Goal: Transaction & Acquisition: Purchase product/service

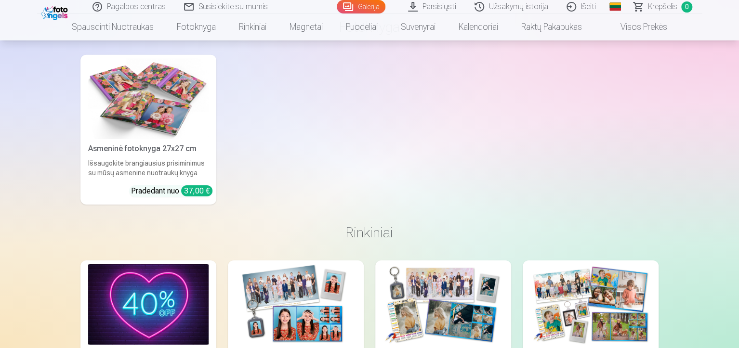
scroll to position [1542, 0]
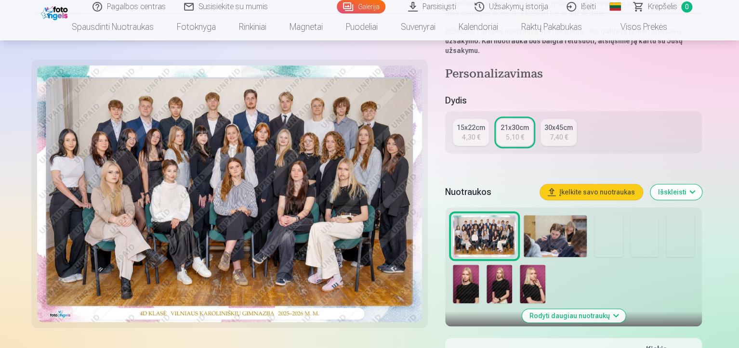
scroll to position [193, 0]
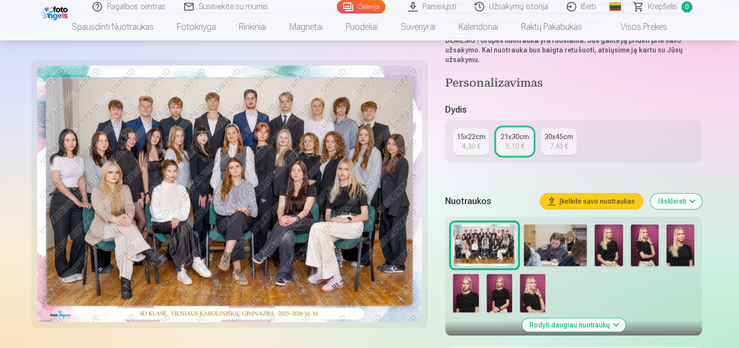
click at [495, 225] on img at bounding box center [484, 246] width 63 height 42
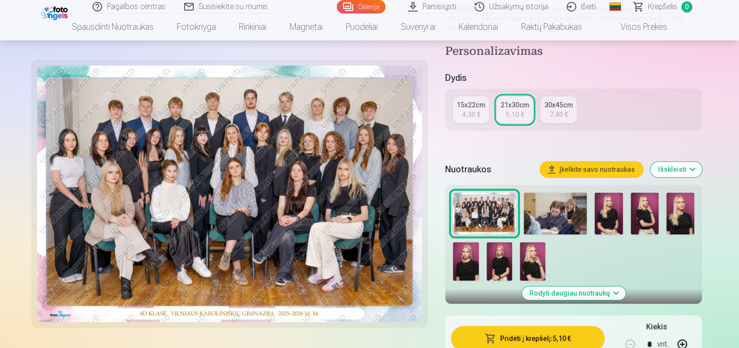
scroll to position [241, 0]
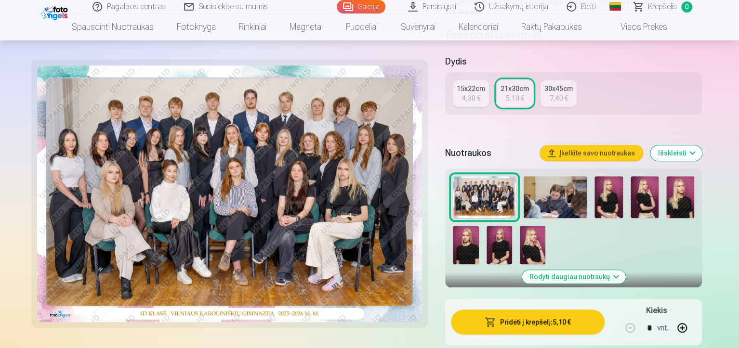
click at [565, 310] on button "Pridėti į krepšelį : 5,10 €" at bounding box center [528, 322] width 154 height 25
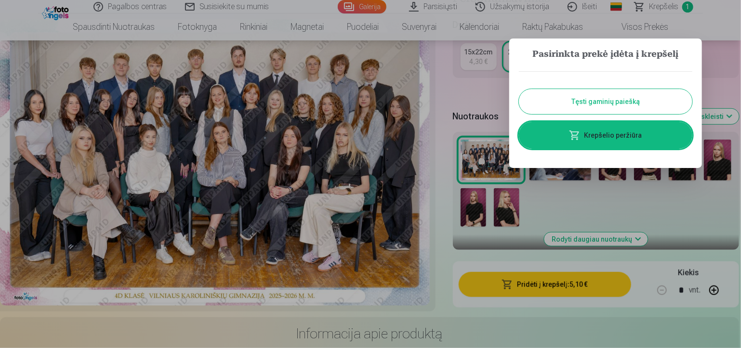
click at [630, 101] on button "Tęsti gaminių paiešką" at bounding box center [605, 101] width 173 height 25
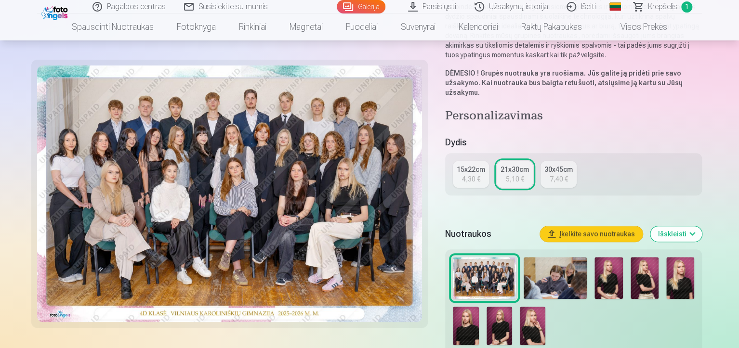
scroll to position [193, 0]
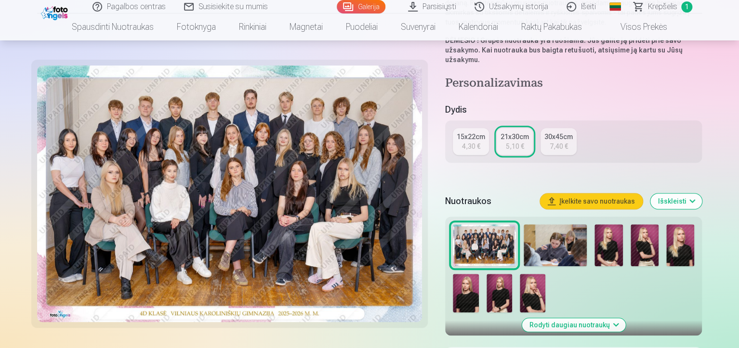
click at [614, 225] on img at bounding box center [609, 246] width 28 height 42
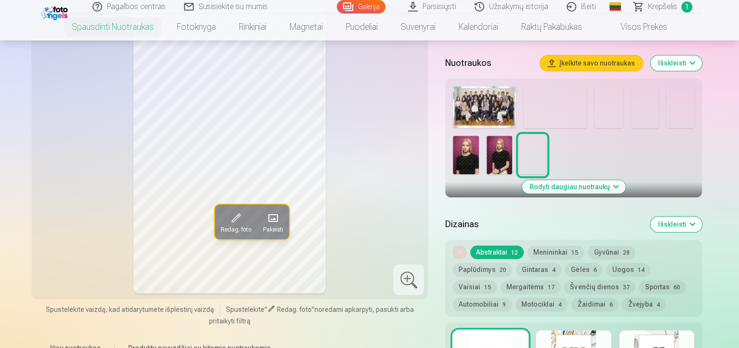
scroll to position [289, 0]
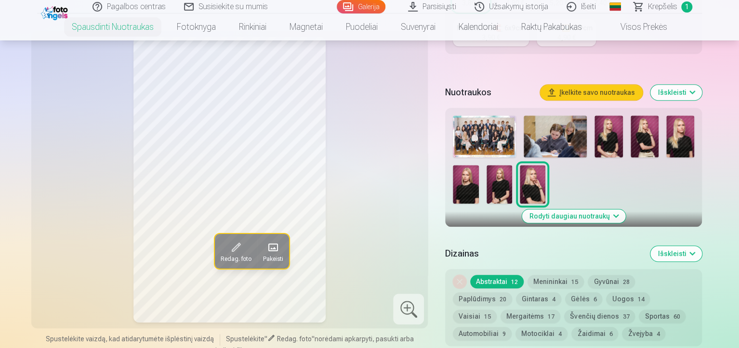
click at [642, 131] on img at bounding box center [645, 137] width 28 height 42
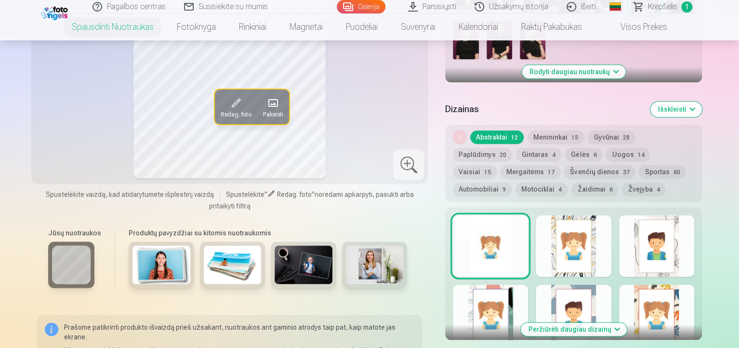
scroll to position [386, 0]
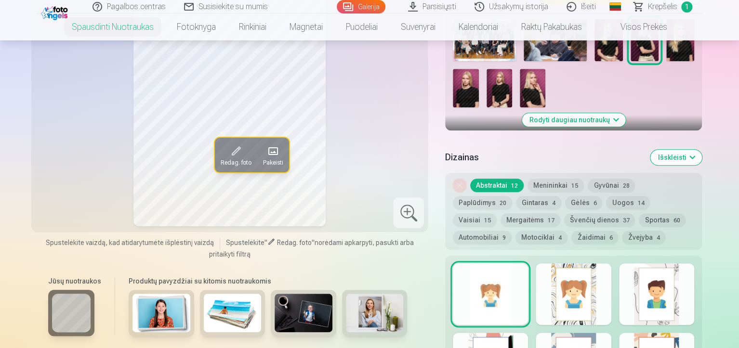
click at [564, 213] on button "Švenčių dienos 37" at bounding box center [599, 219] width 71 height 13
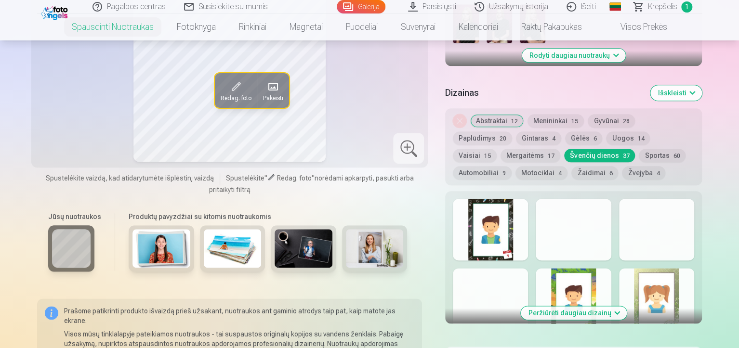
scroll to position [482, 0]
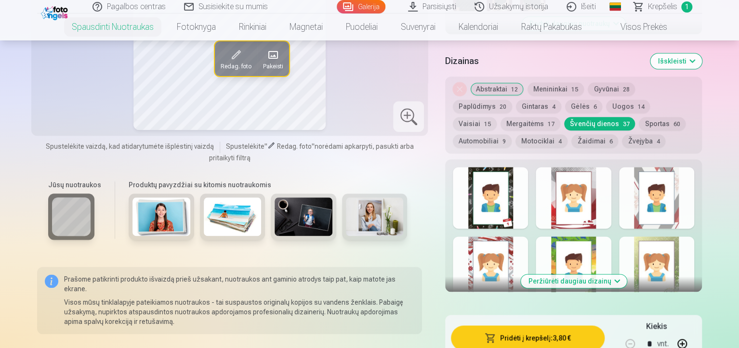
click at [599, 195] on div at bounding box center [573, 198] width 75 height 62
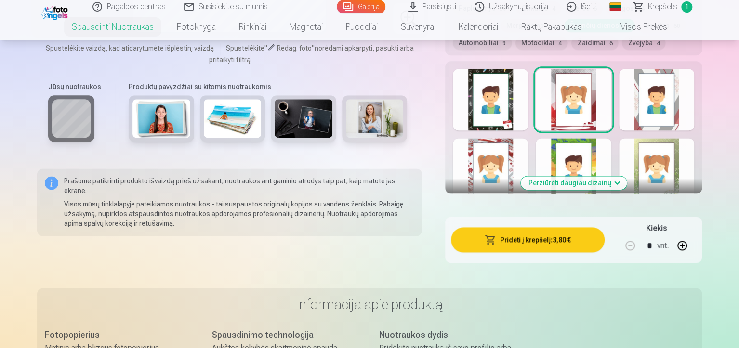
scroll to position [530, 0]
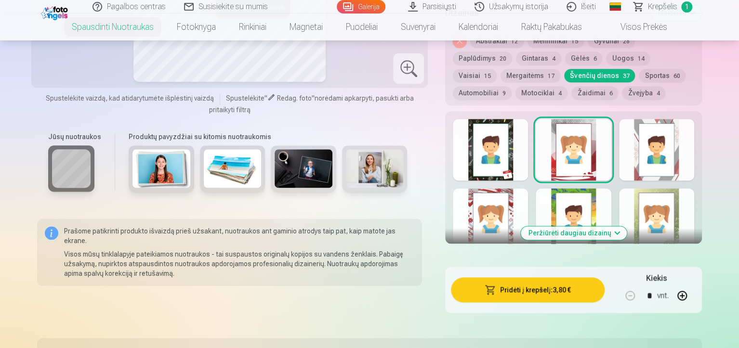
click at [684, 210] on div at bounding box center [656, 219] width 75 height 62
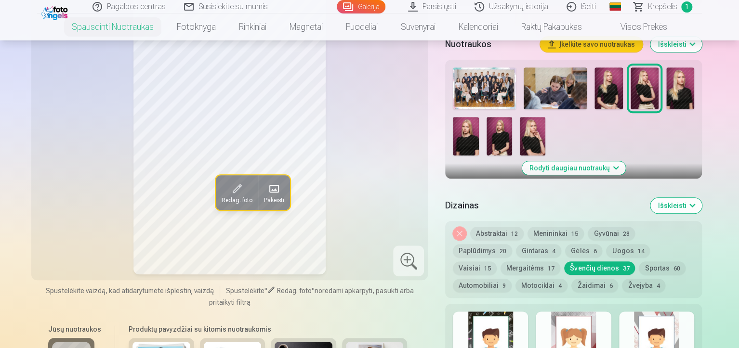
scroll to position [482, 0]
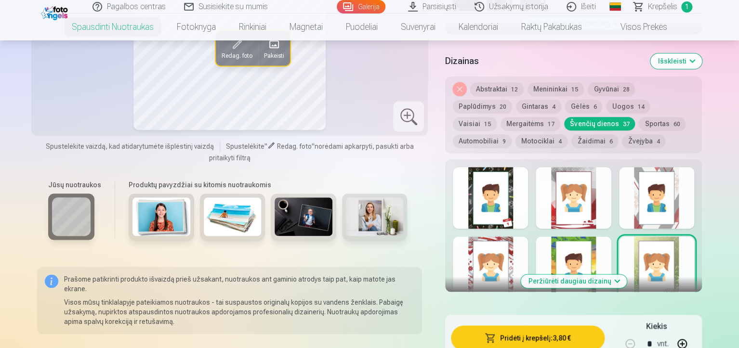
click at [674, 206] on div at bounding box center [656, 198] width 75 height 62
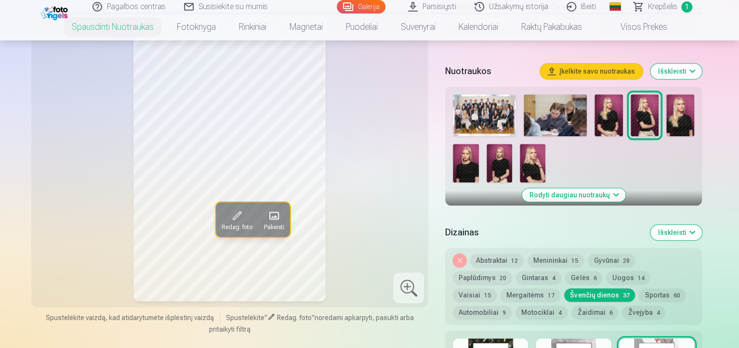
scroll to position [289, 0]
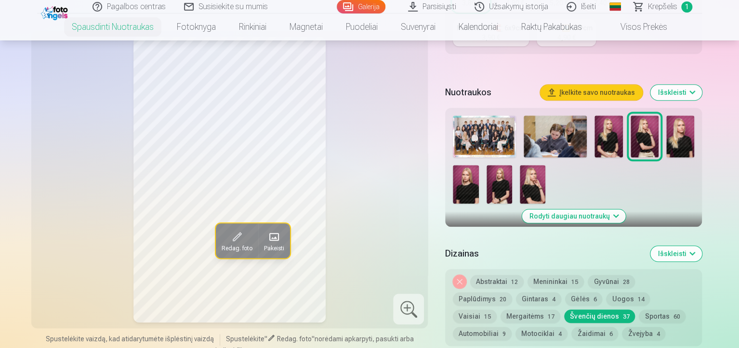
click at [495, 275] on button "Abstraktai 12" at bounding box center [496, 281] width 53 height 13
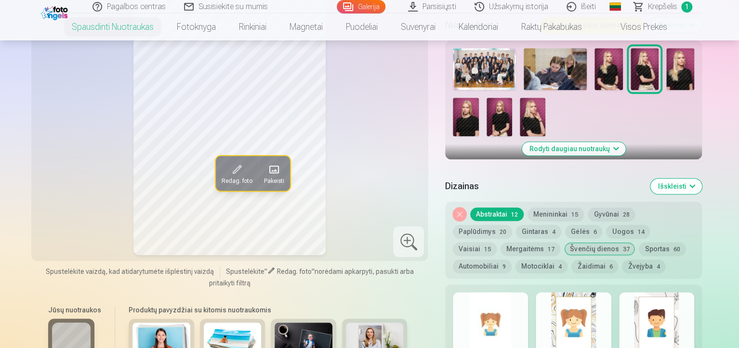
scroll to position [434, 0]
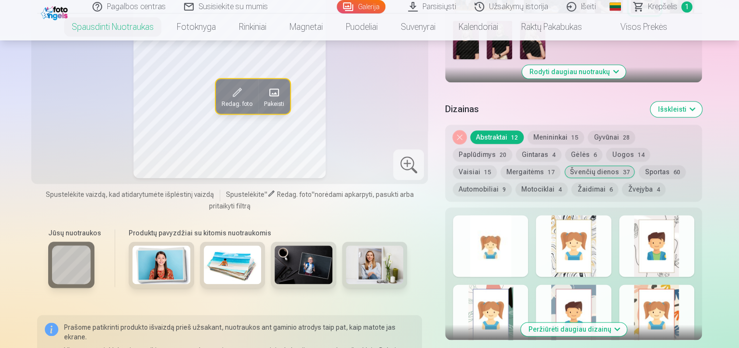
click at [484, 240] on div at bounding box center [490, 246] width 75 height 62
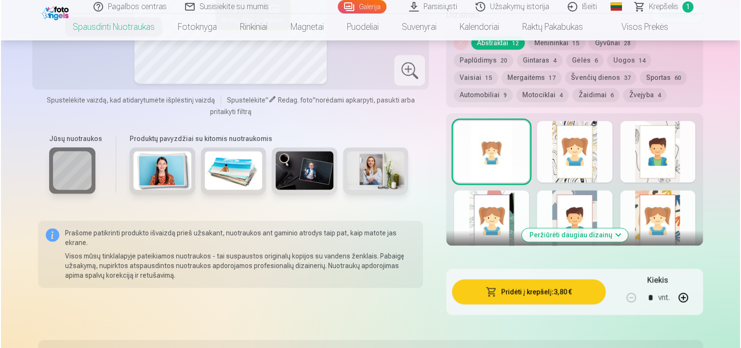
scroll to position [530, 0]
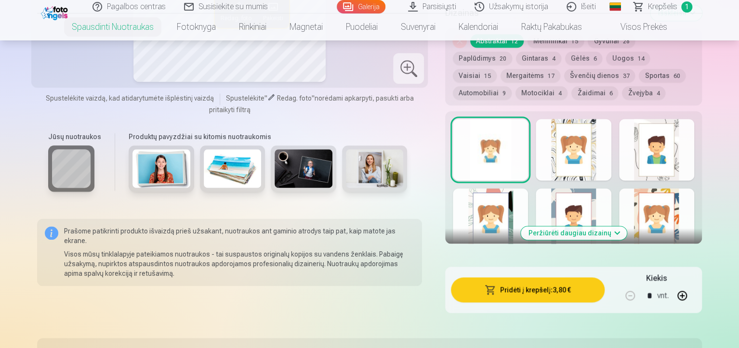
click at [547, 280] on button "Pridėti į krepšelį : 3,80 €" at bounding box center [528, 290] width 154 height 25
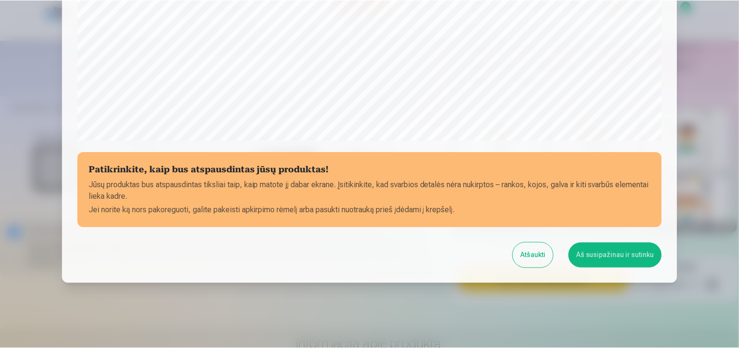
scroll to position [345, 0]
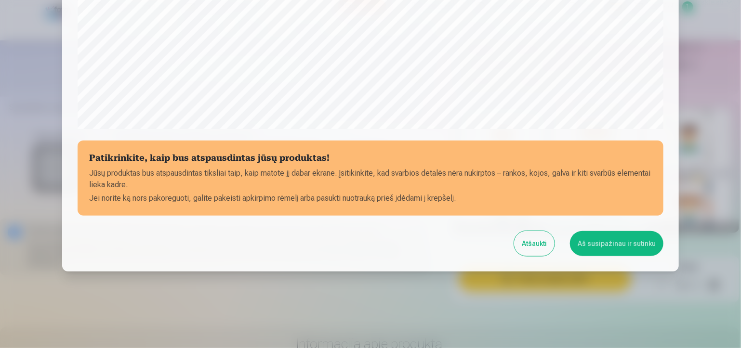
click at [534, 242] on button "Atšaukti" at bounding box center [534, 243] width 40 height 25
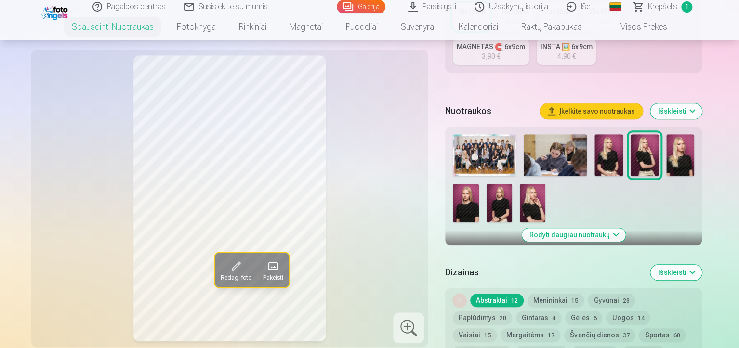
scroll to position [241, 0]
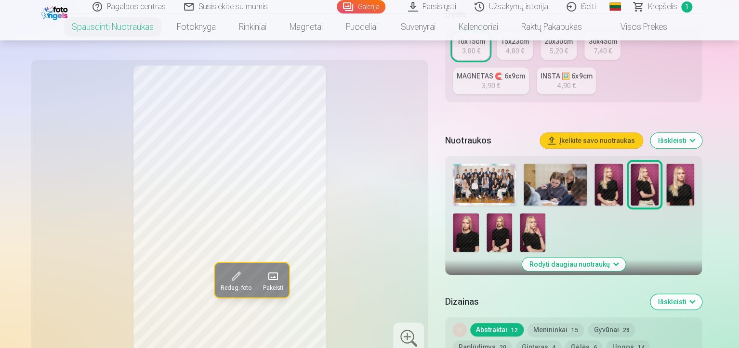
click at [520, 232] on img at bounding box center [533, 232] width 26 height 39
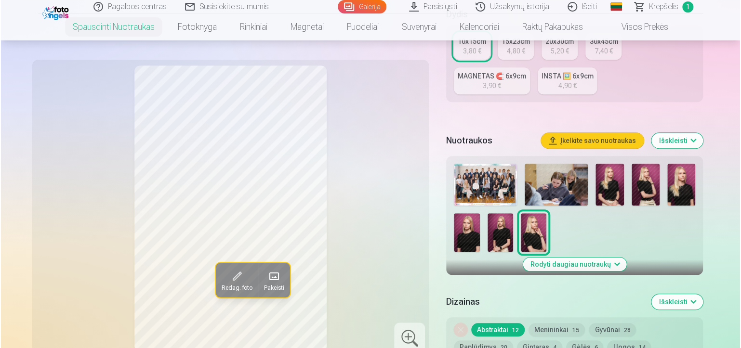
scroll to position [337, 0]
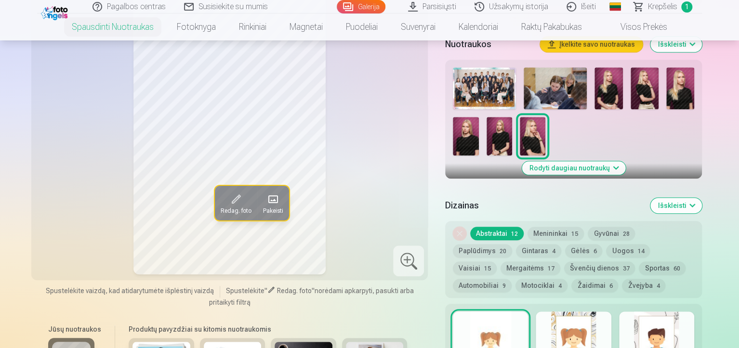
click at [648, 87] on img at bounding box center [645, 88] width 28 height 42
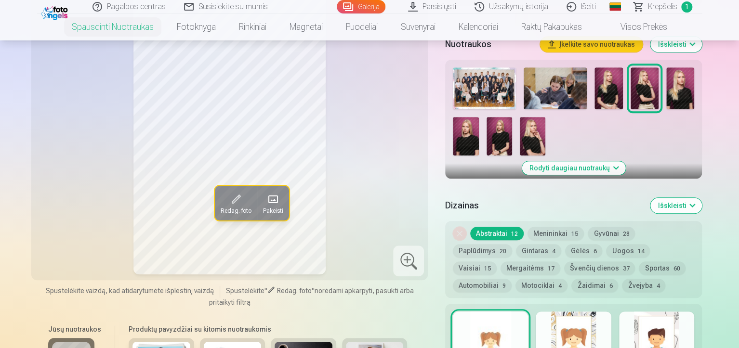
click at [228, 207] on span at bounding box center [235, 199] width 15 height 15
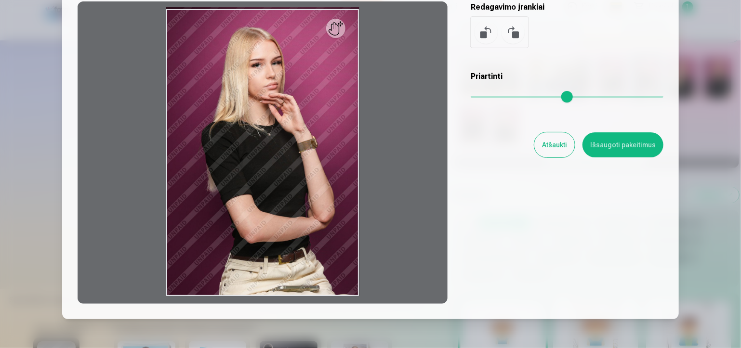
scroll to position [138, 0]
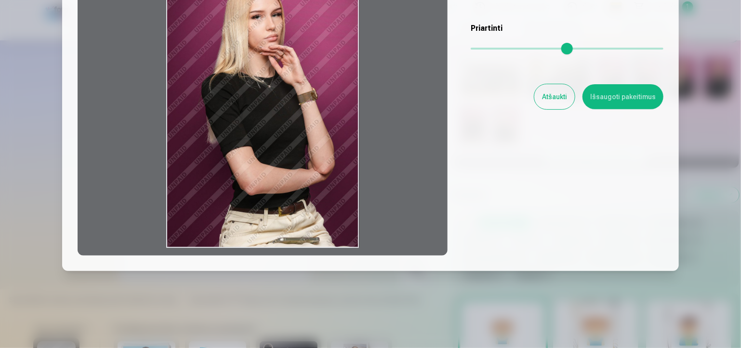
drag, startPoint x: 355, startPoint y: 248, endPoint x: 355, endPoint y: 238, distance: 10.6
click at [355, 238] on div at bounding box center [263, 104] width 370 height 303
drag, startPoint x: 279, startPoint y: 247, endPoint x: 287, endPoint y: 228, distance: 20.5
click at [287, 228] on div at bounding box center [263, 104] width 370 height 303
drag, startPoint x: 163, startPoint y: 251, endPoint x: 190, endPoint y: 242, distance: 28.5
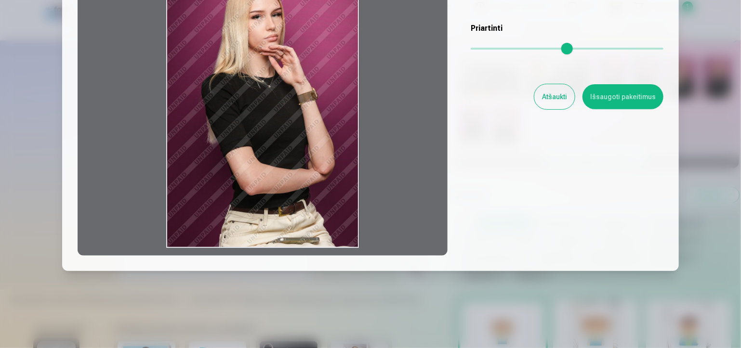
click at [185, 238] on div at bounding box center [263, 104] width 370 height 303
click at [272, 238] on div at bounding box center [263, 104] width 370 height 303
click at [292, 244] on div at bounding box center [263, 104] width 370 height 303
drag, startPoint x: 349, startPoint y: 244, endPoint x: 339, endPoint y: 243, distance: 10.1
click at [341, 242] on div at bounding box center [263, 104] width 370 height 303
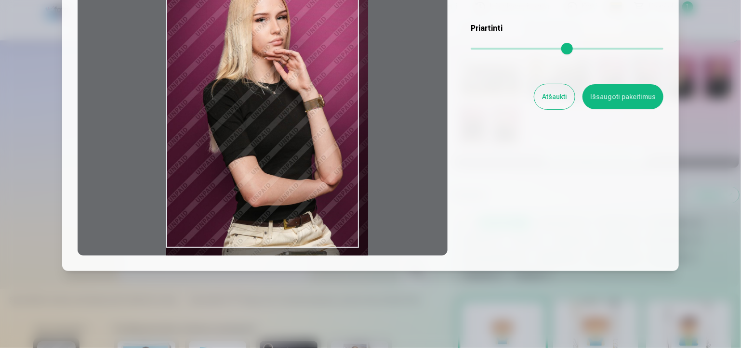
drag, startPoint x: 474, startPoint y: 46, endPoint x: 482, endPoint y: 44, distance: 8.1
click at [482, 48] on input "range" at bounding box center [567, 49] width 193 height 2
click at [424, 196] on div at bounding box center [263, 104] width 370 height 303
type input "****"
click at [635, 100] on button "Išsaugoti pakeitimus" at bounding box center [623, 96] width 81 height 25
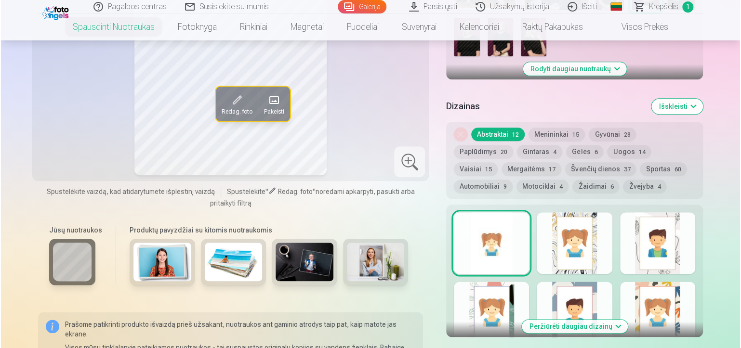
scroll to position [482, 0]
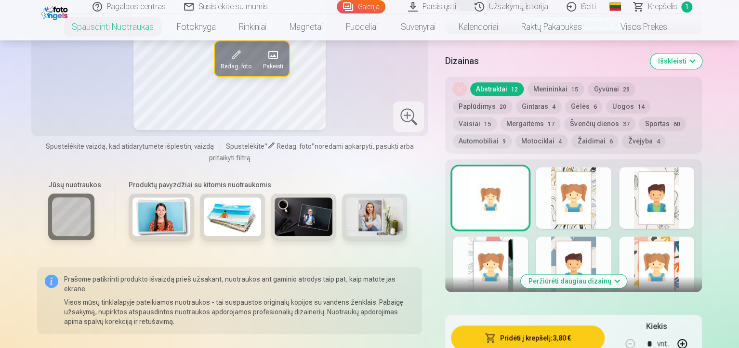
click at [530, 326] on button "Pridėti į krepšelį : 3,80 €" at bounding box center [528, 338] width 154 height 25
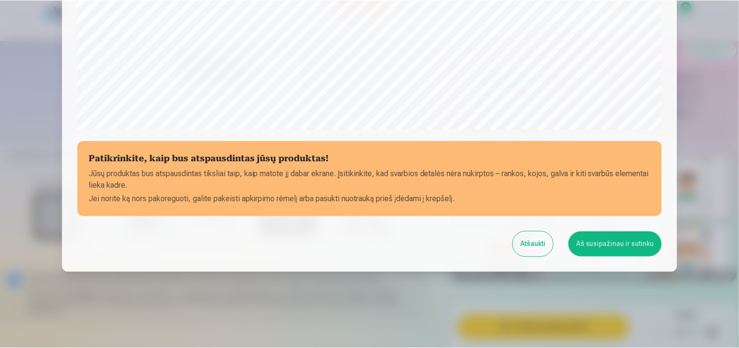
scroll to position [345, 0]
click at [627, 248] on button "Aš susipažinau ir sutinku" at bounding box center [616, 243] width 93 height 25
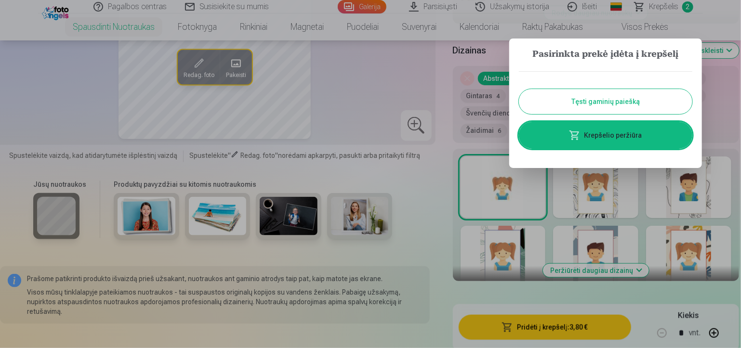
click at [618, 103] on button "Tęsti gaminių paiešką" at bounding box center [605, 101] width 173 height 25
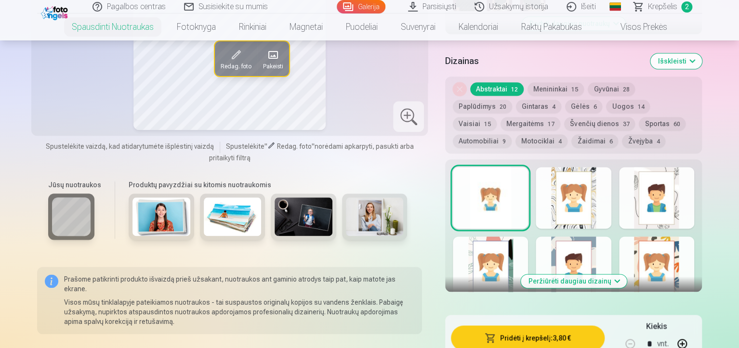
scroll to position [289, 0]
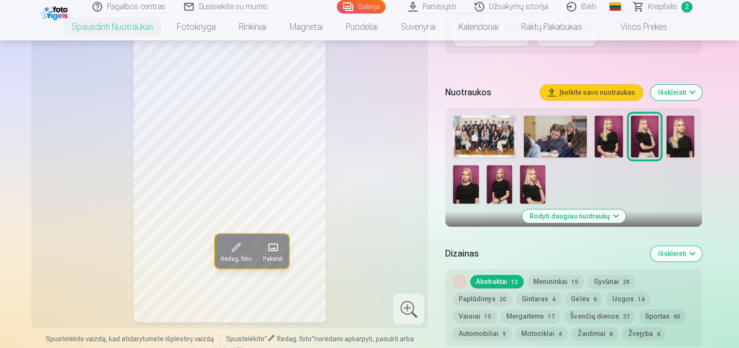
click at [555, 133] on img at bounding box center [555, 137] width 63 height 42
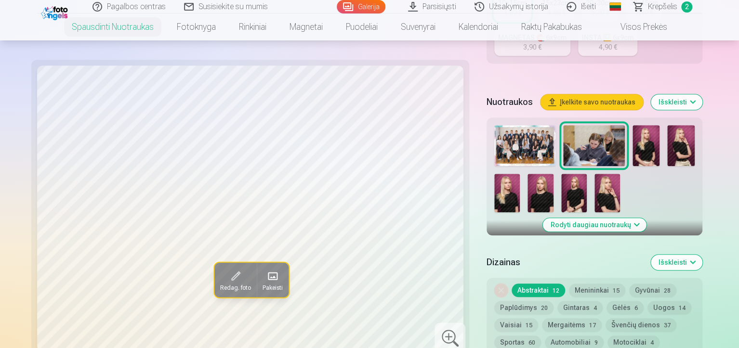
click at [520, 174] on img at bounding box center [507, 193] width 26 height 39
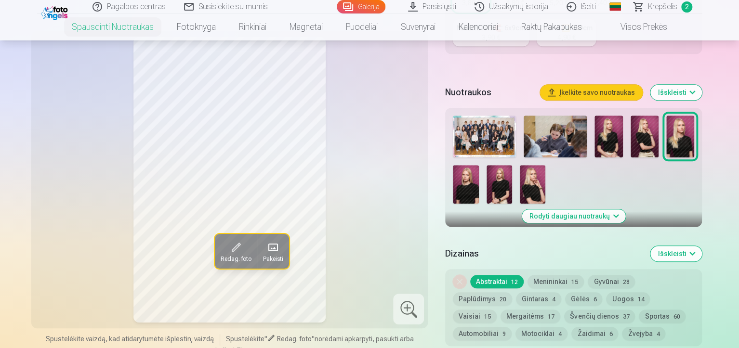
click at [479, 165] on img at bounding box center [466, 184] width 26 height 39
click at [520, 176] on img at bounding box center [533, 184] width 26 height 39
click at [487, 184] on img at bounding box center [500, 184] width 26 height 39
click at [479, 165] on img at bounding box center [466, 184] width 26 height 39
click at [681, 134] on img at bounding box center [680, 137] width 28 height 42
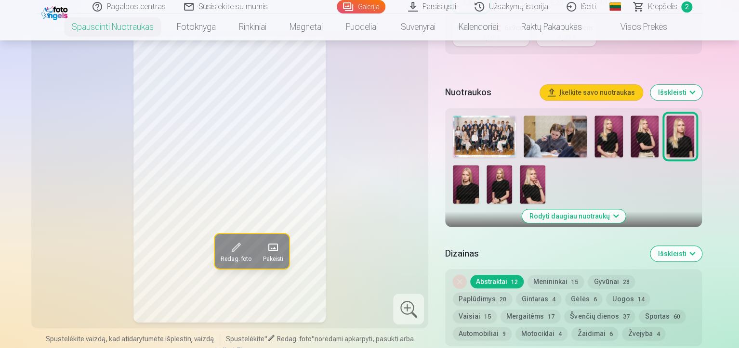
click at [479, 165] on img at bounding box center [466, 184] width 26 height 39
click at [681, 132] on img at bounding box center [680, 137] width 28 height 42
click at [650, 130] on img at bounding box center [645, 137] width 28 height 42
click at [613, 130] on img at bounding box center [609, 137] width 28 height 42
click at [651, 125] on img at bounding box center [645, 137] width 28 height 42
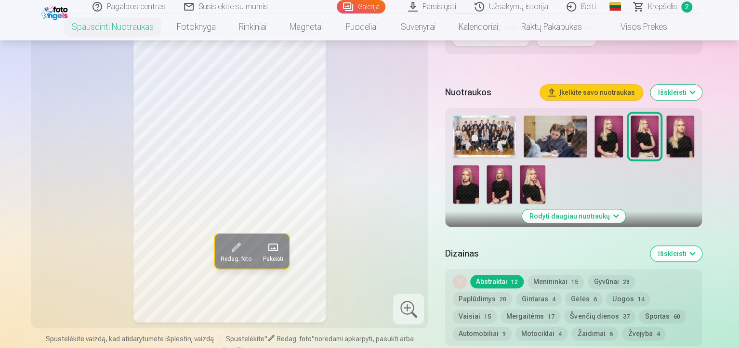
click at [686, 131] on img at bounding box center [680, 137] width 28 height 42
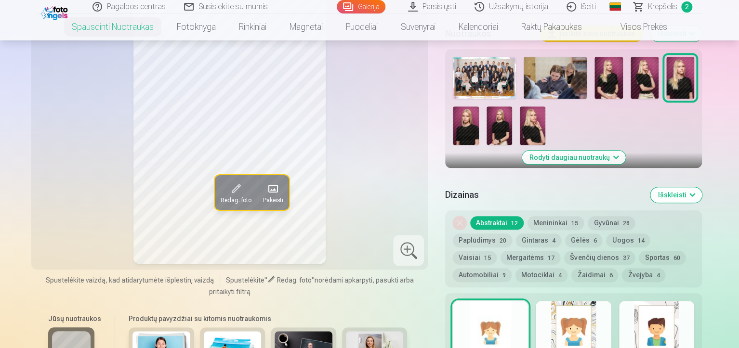
scroll to position [337, 0]
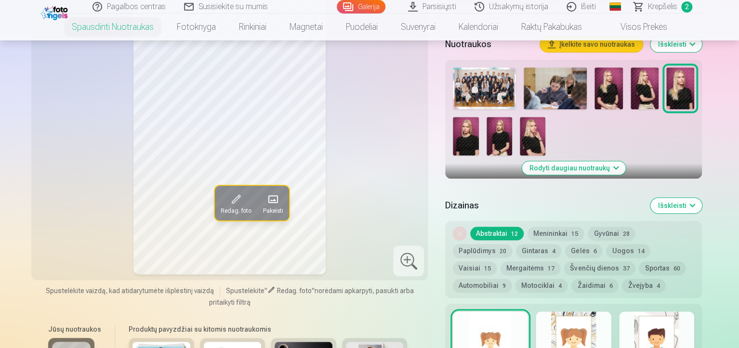
click at [487, 135] on img at bounding box center [500, 136] width 26 height 39
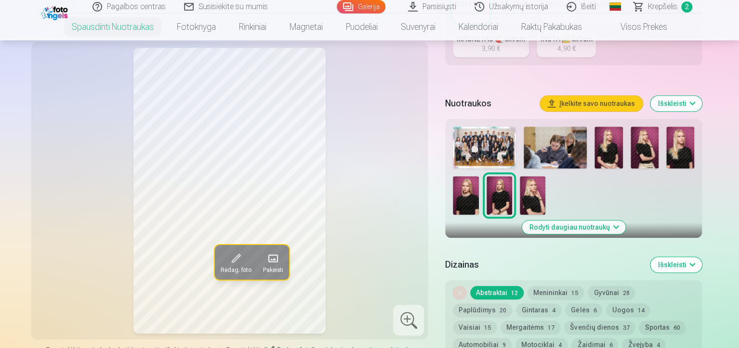
scroll to position [289, 0]
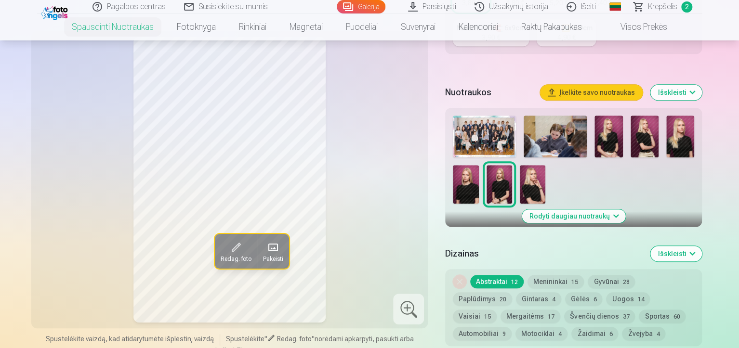
click at [479, 165] on img at bounding box center [466, 184] width 26 height 39
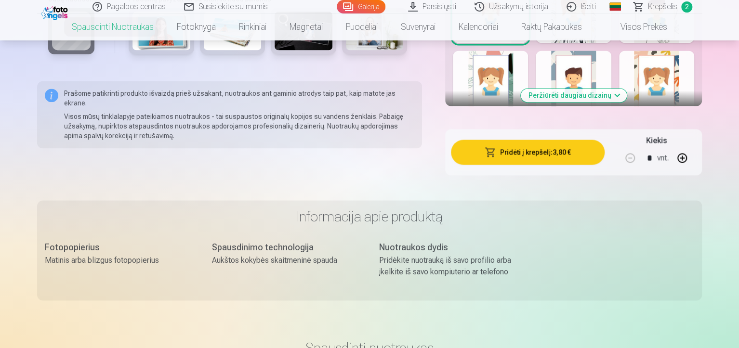
scroll to position [771, 0]
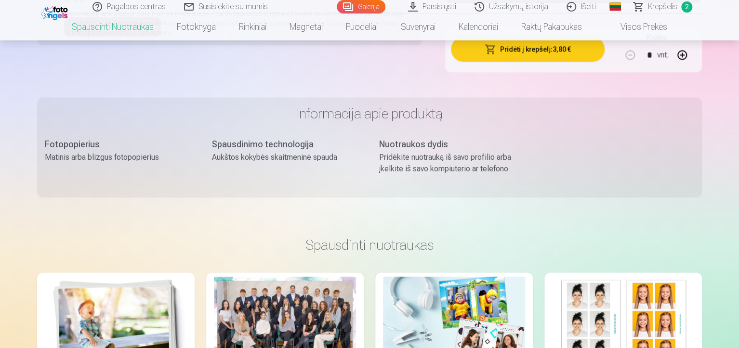
click at [673, 325] on img at bounding box center [623, 324] width 142 height 95
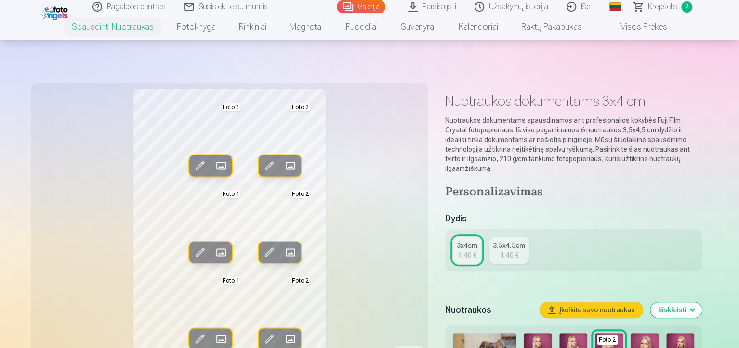
scroll to position [96, 0]
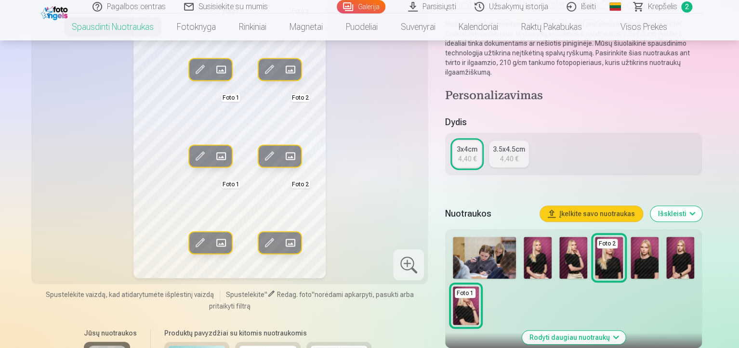
click at [642, 252] on img at bounding box center [645, 258] width 28 height 42
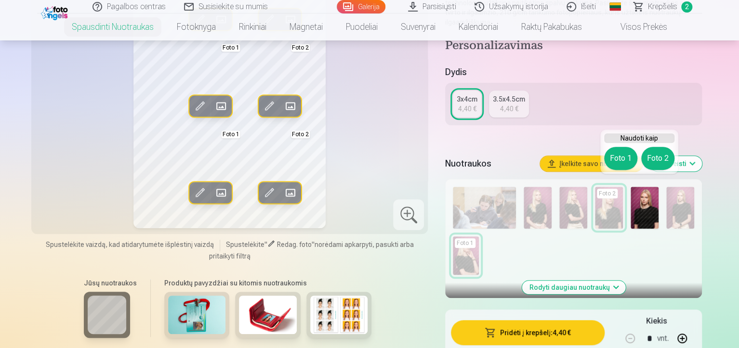
scroll to position [145, 0]
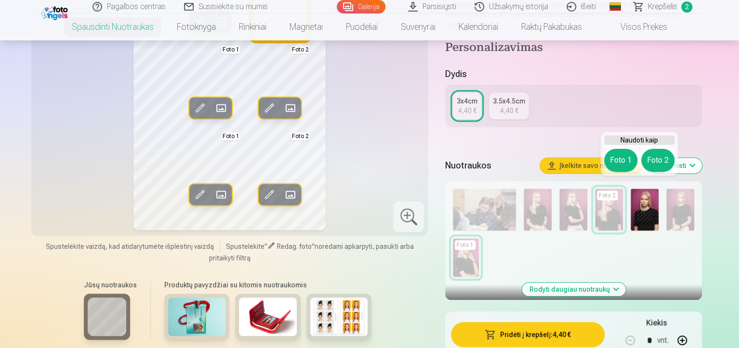
click at [654, 166] on button "Foto 2" at bounding box center [657, 160] width 33 height 23
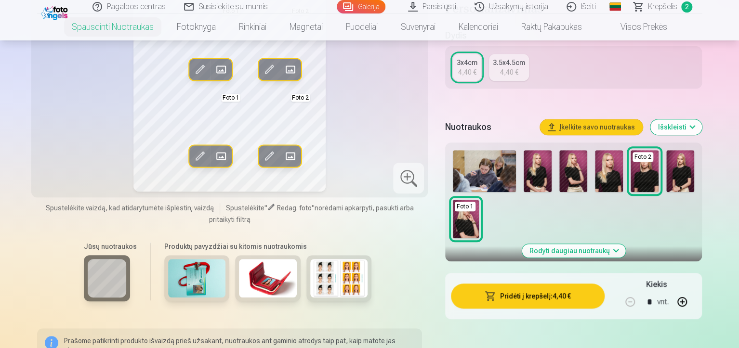
scroll to position [241, 0]
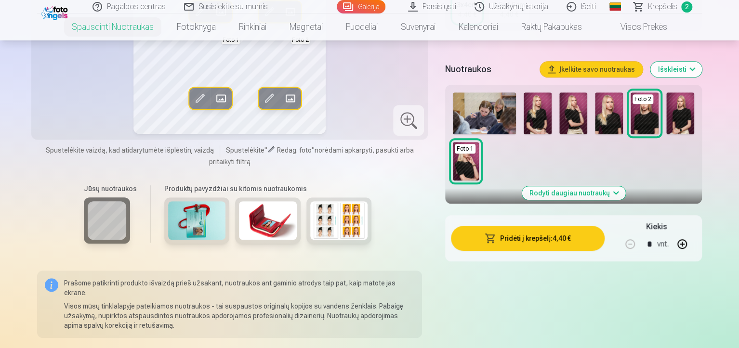
click at [479, 142] on img at bounding box center [466, 161] width 26 height 39
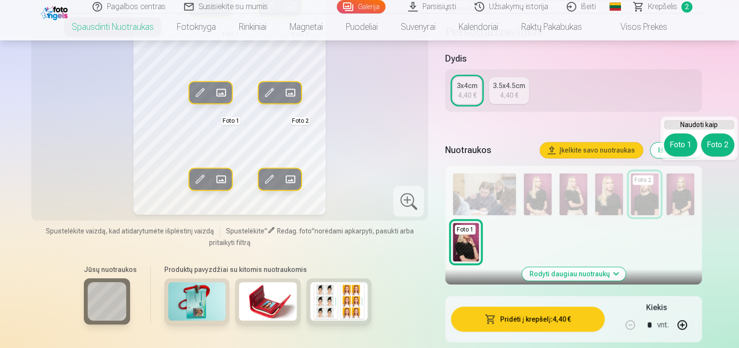
scroll to position [145, 0]
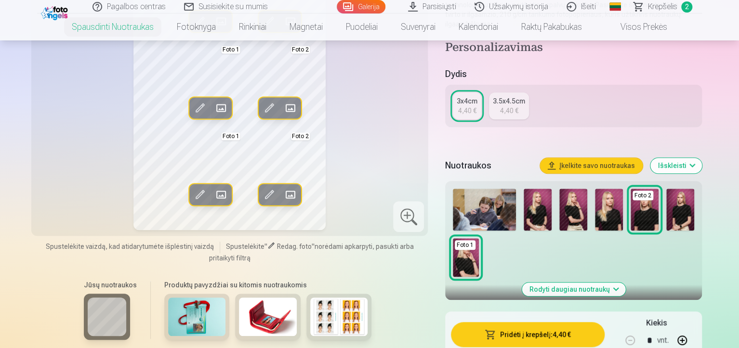
click at [604, 200] on img at bounding box center [609, 210] width 28 height 42
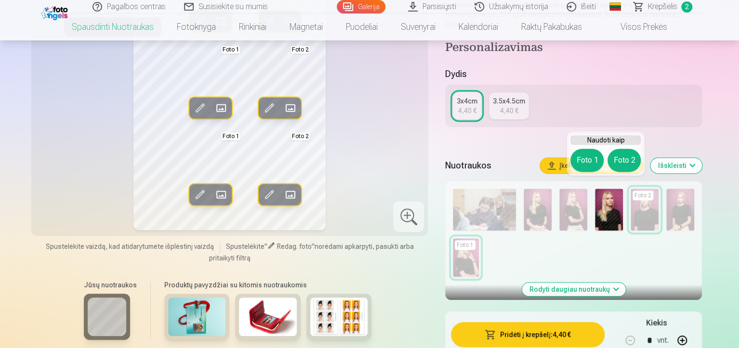
click at [609, 203] on img at bounding box center [609, 210] width 28 height 42
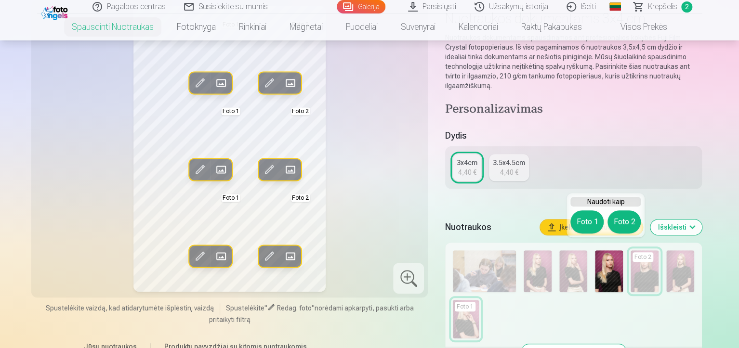
scroll to position [96, 0]
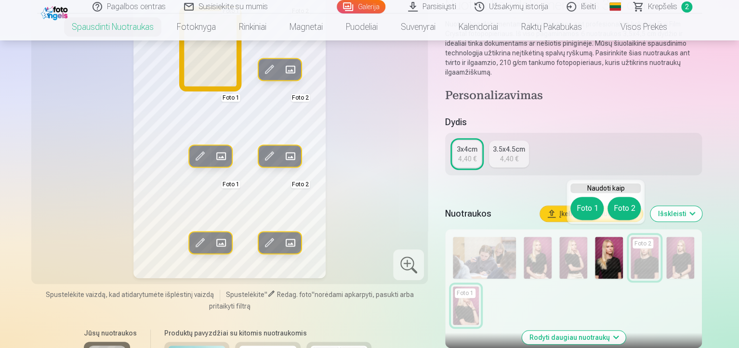
click at [584, 209] on button "Foto 1" at bounding box center [587, 208] width 33 height 23
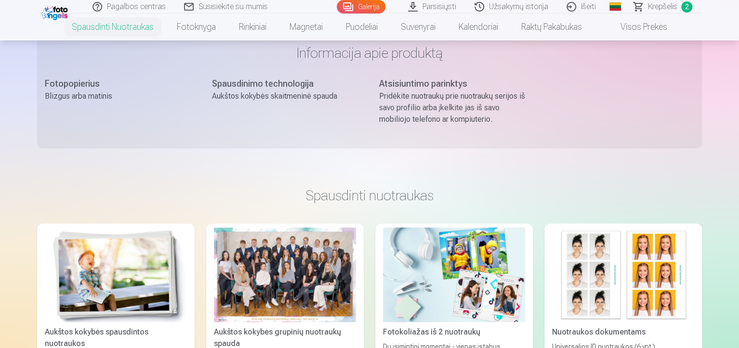
scroll to position [723, 0]
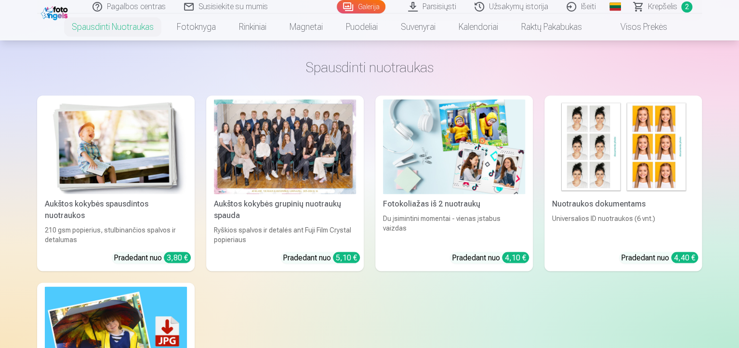
click at [446, 149] on img at bounding box center [454, 146] width 142 height 95
